Goal: Task Accomplishment & Management: Manage account settings

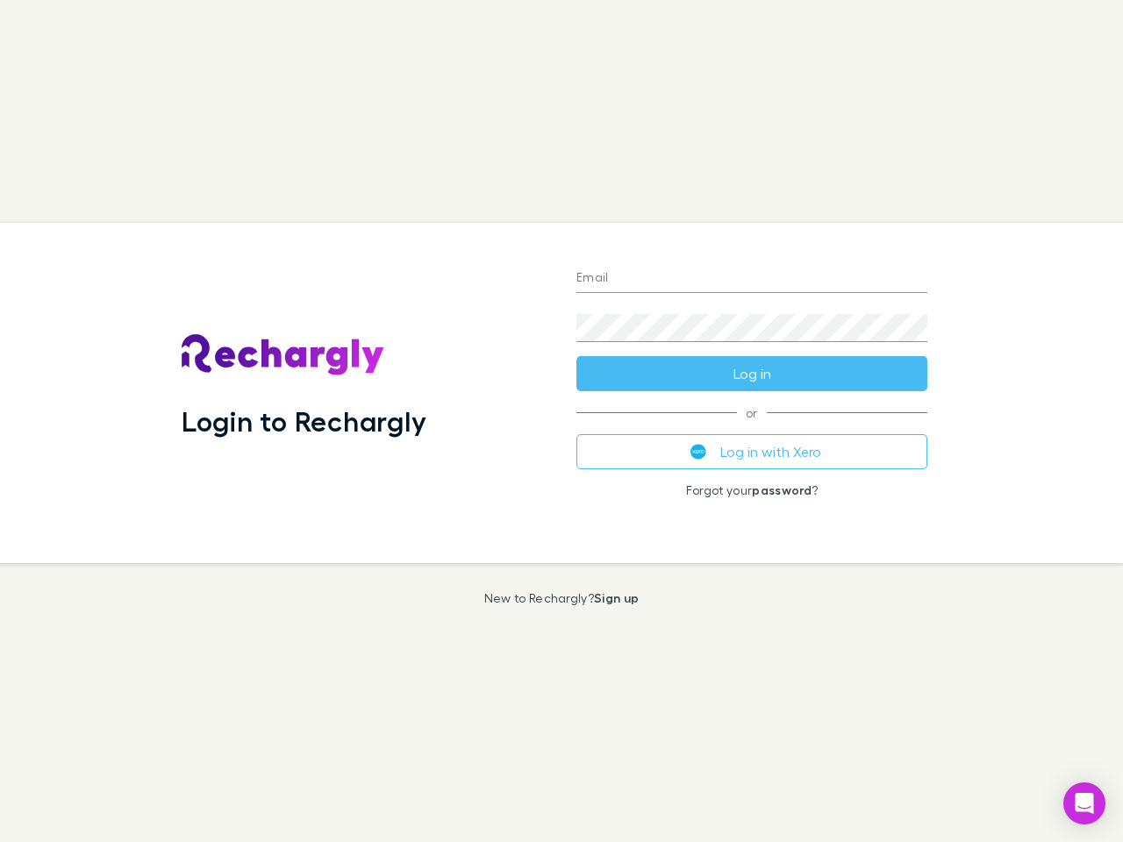
click at [561, 421] on div "Login to Rechargly" at bounding box center [365, 393] width 395 height 340
click at [752, 279] on input "Email" at bounding box center [751, 279] width 351 height 28
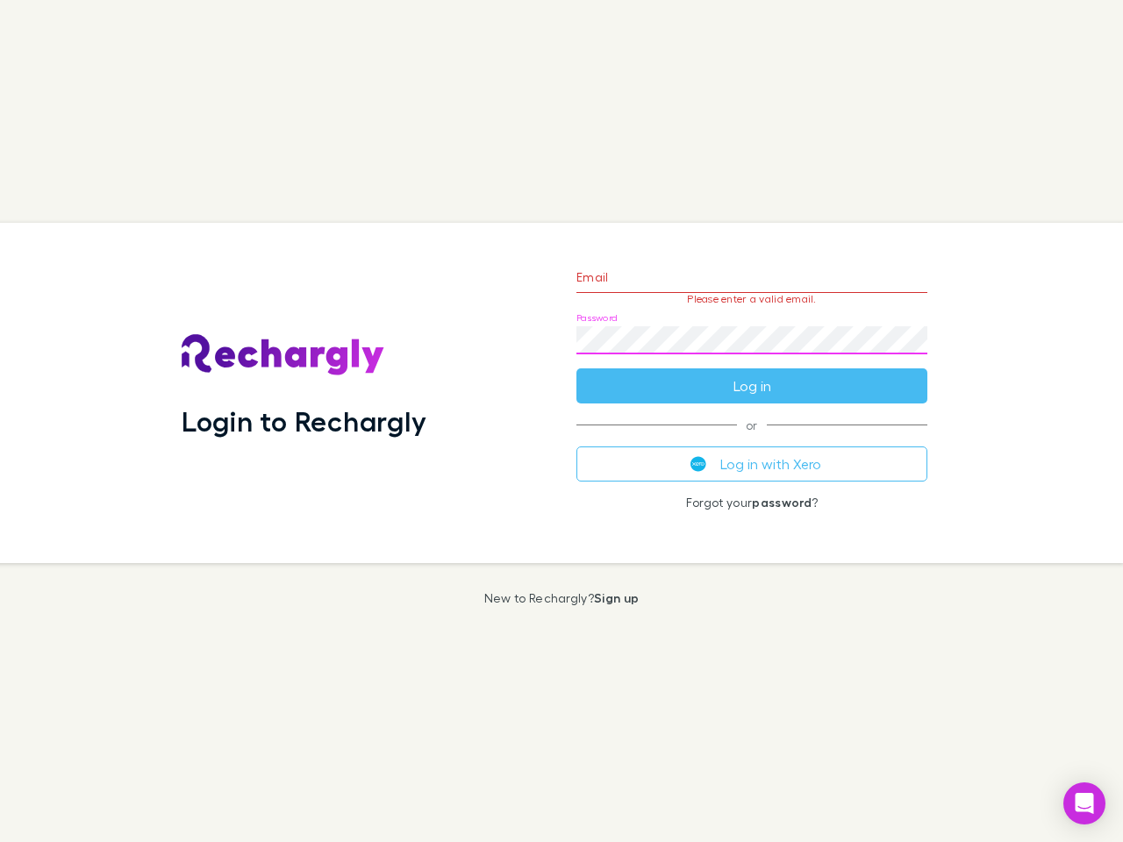
click at [752, 374] on form "Email Please enter a valid email. Password Log in" at bounding box center [751, 327] width 351 height 153
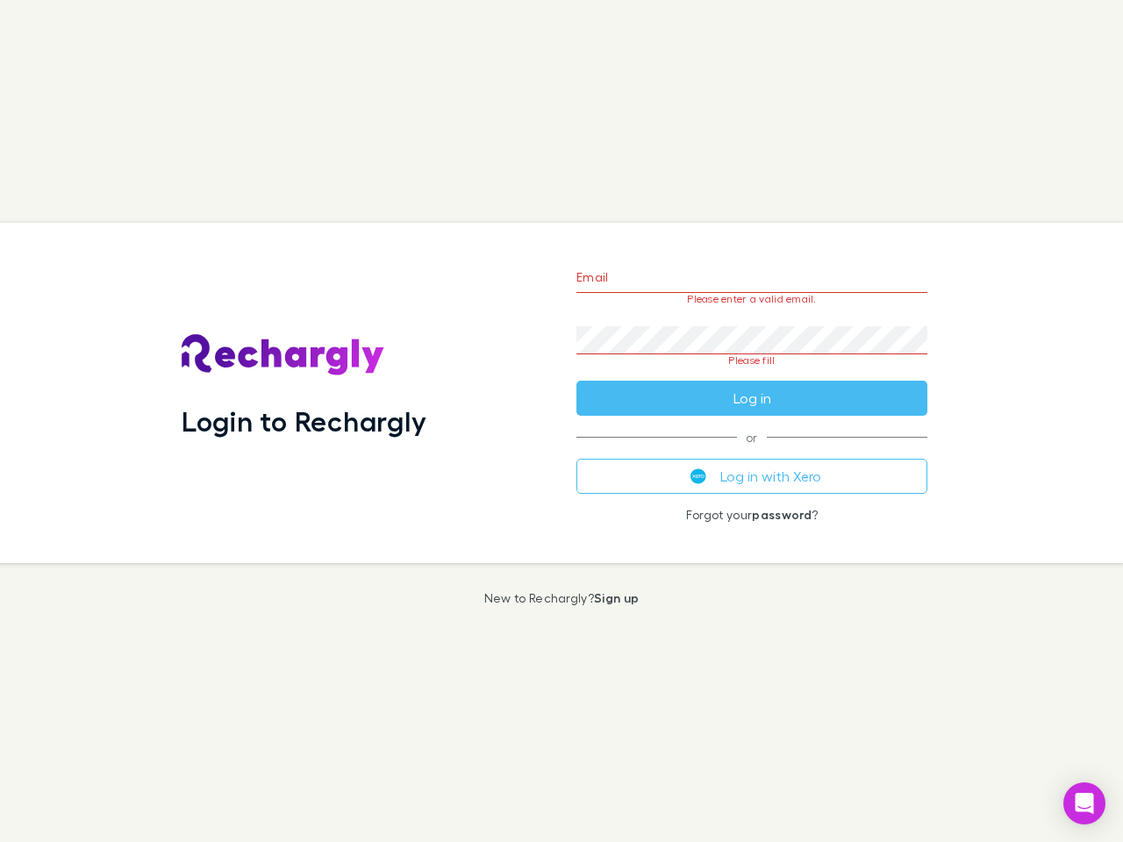
click at [752, 452] on div "Email Please enter a valid email. Password Please fill Log in or Log in with Xe…" at bounding box center [751, 393] width 379 height 340
click at [1084, 803] on icon "Open Intercom Messenger" at bounding box center [1084, 803] width 18 height 21
